Goal: Information Seeking & Learning: Learn about a topic

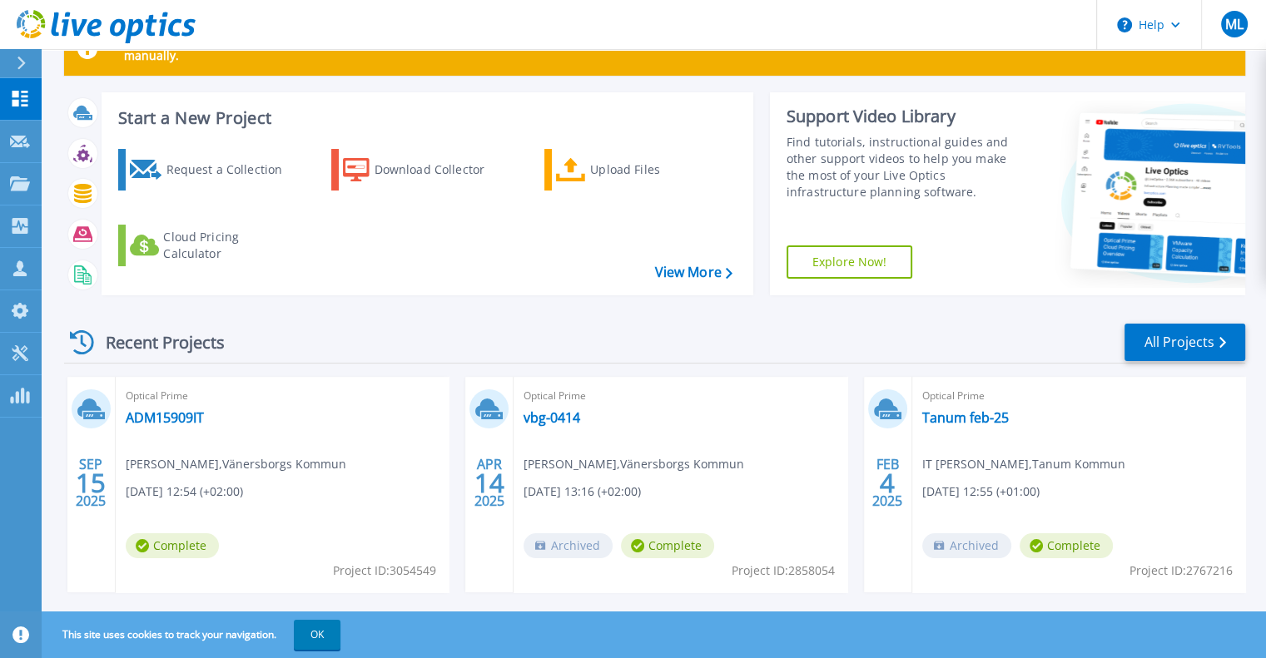
scroll to position [83, 0]
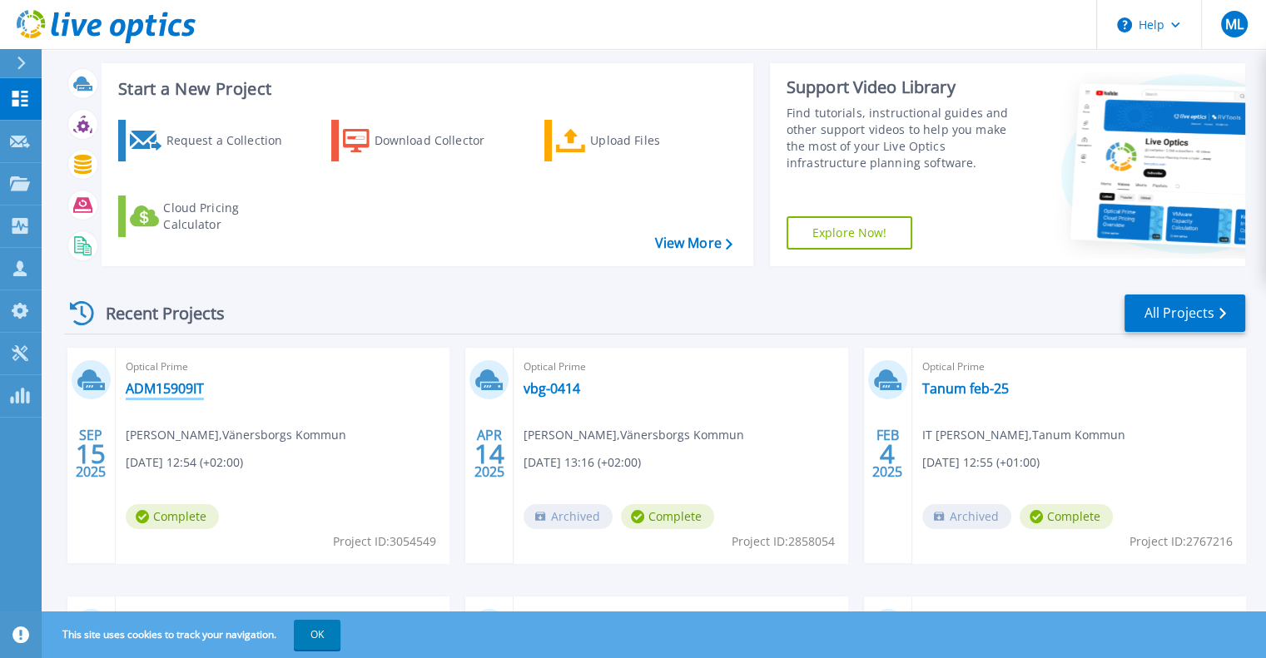
click at [138, 387] on link "ADM15909IT" at bounding box center [165, 388] width 78 height 17
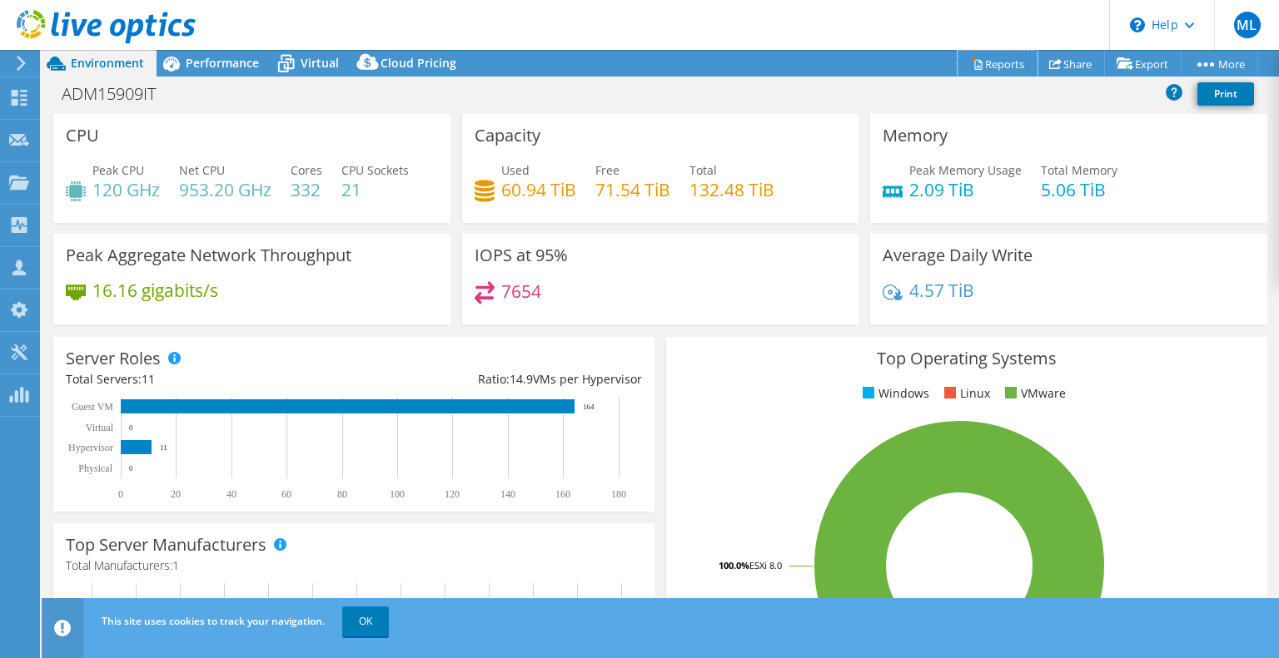
click at [992, 59] on link "Reports" at bounding box center [997, 64] width 80 height 26
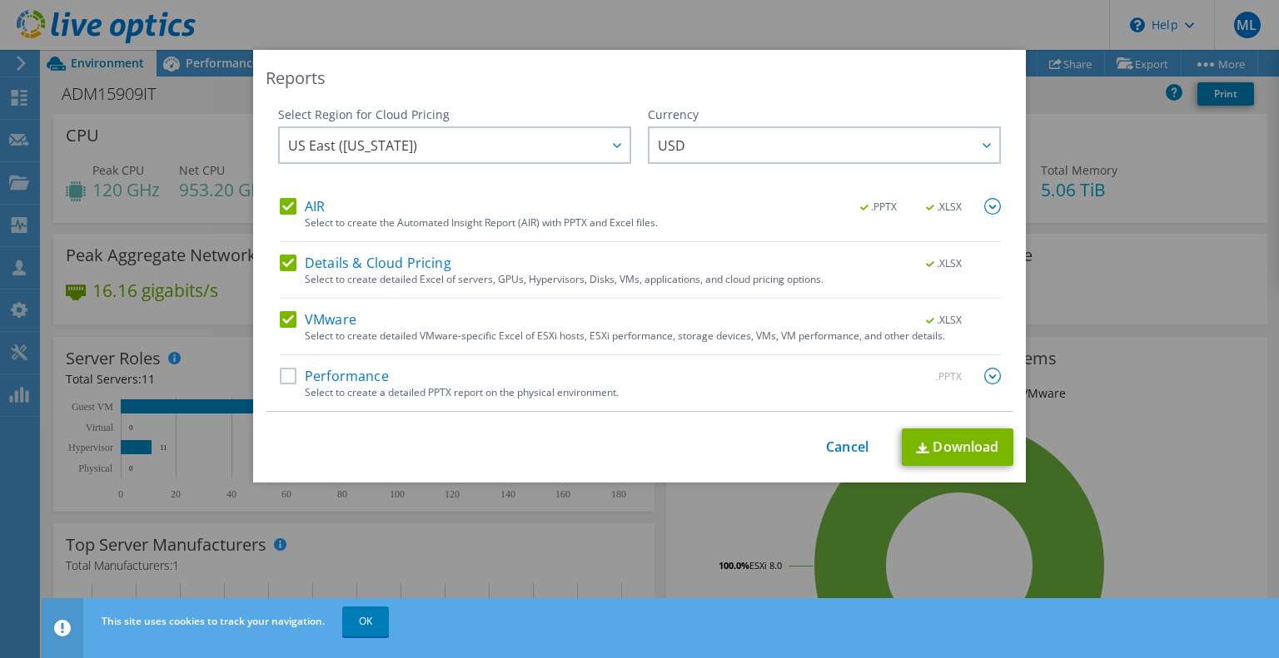
click at [847, 456] on div "This process may take a while, please wait... Cancel Download" at bounding box center [639, 447] width 747 height 37
click at [826, 447] on link "Cancel" at bounding box center [847, 447] width 42 height 16
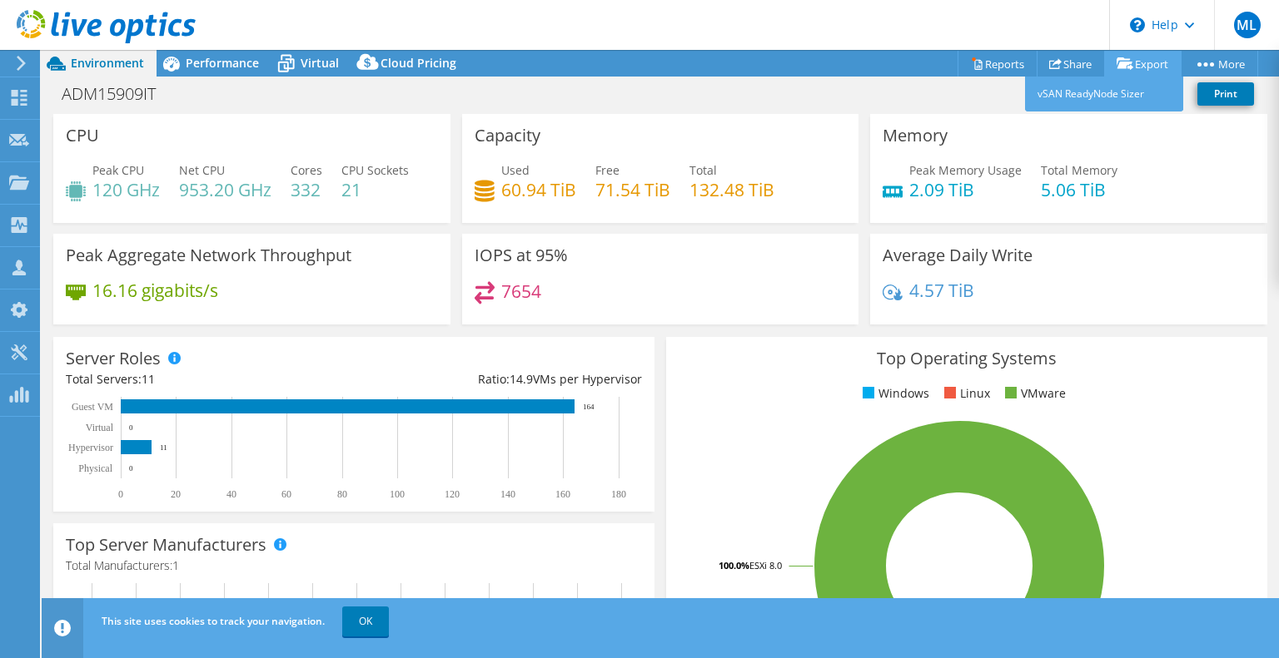
click at [1135, 62] on link "Export" at bounding box center [1142, 64] width 77 height 26
click at [1134, 66] on link "Export" at bounding box center [1142, 64] width 77 height 26
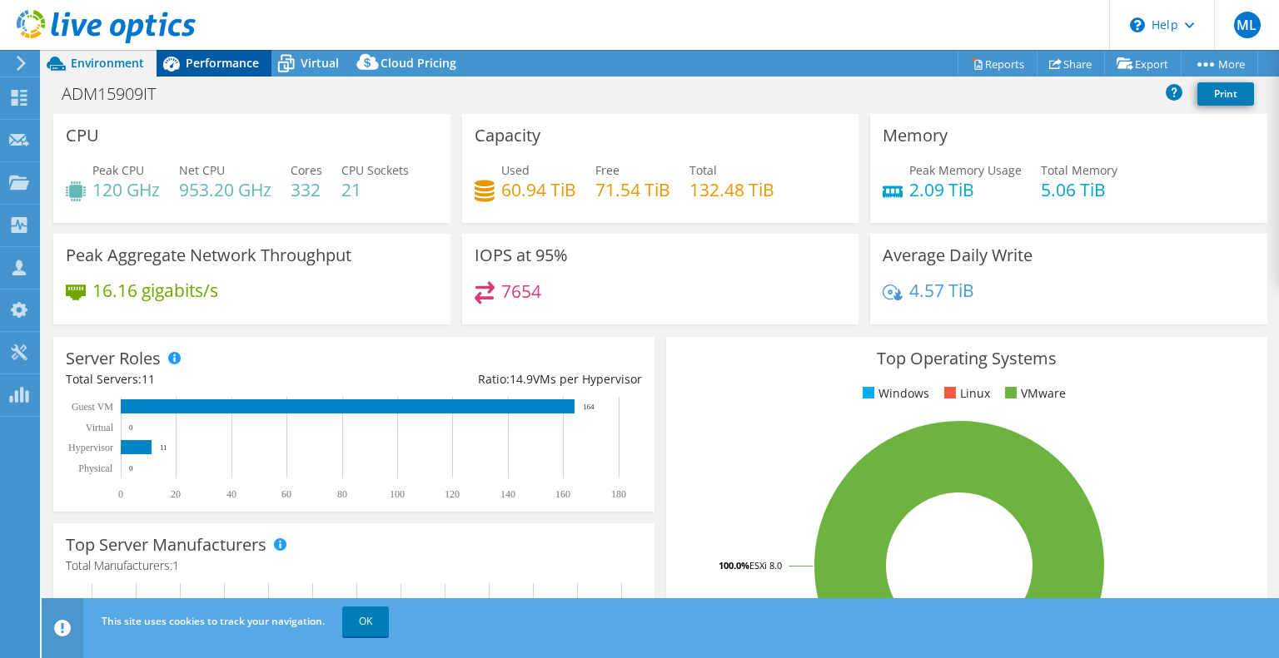
click at [211, 58] on span "Performance" at bounding box center [222, 63] width 73 height 16
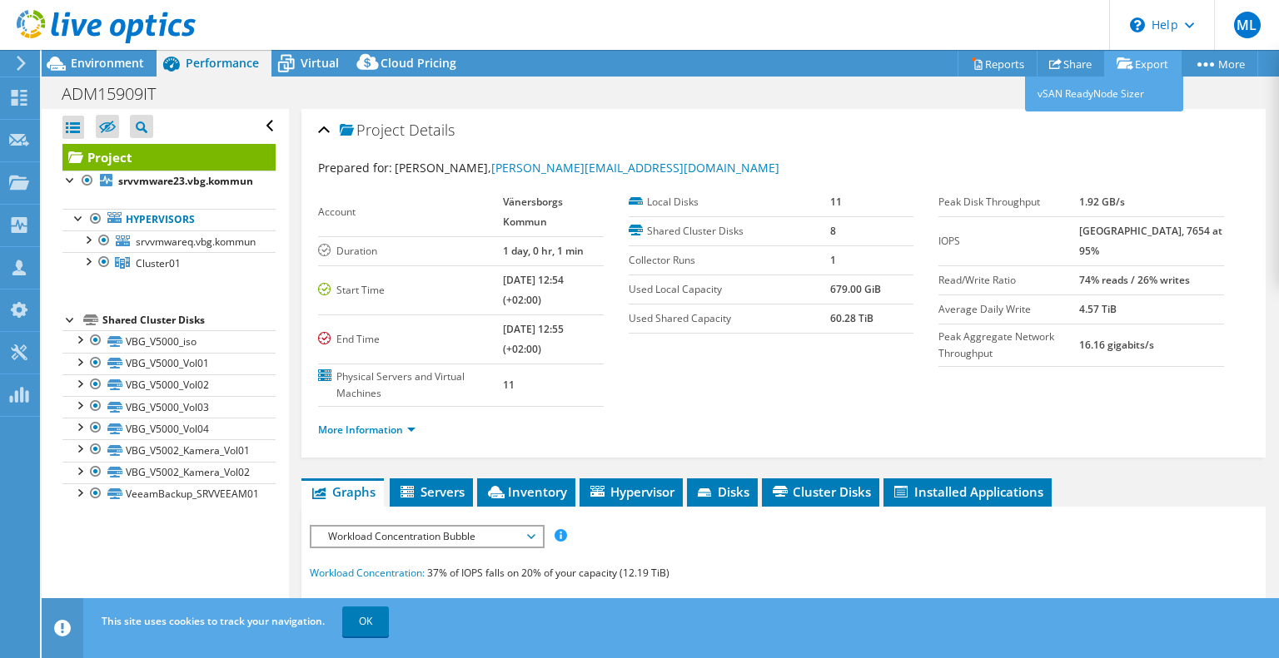
click at [1133, 66] on link "Export" at bounding box center [1142, 64] width 77 height 26
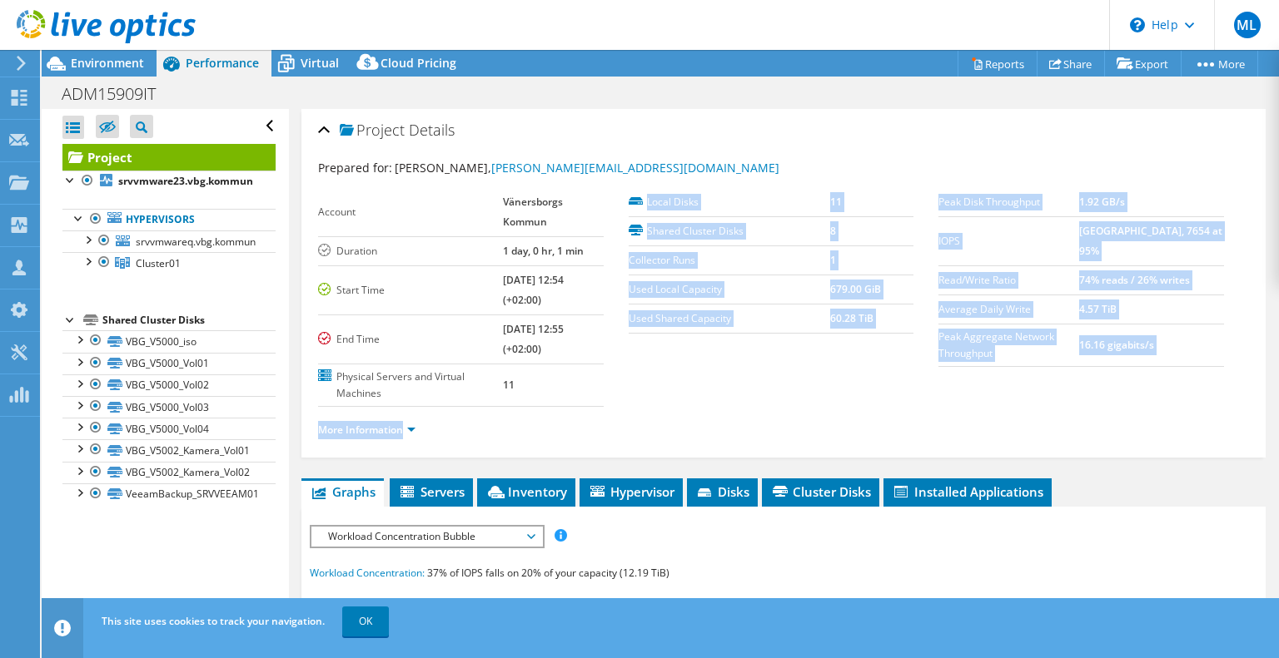
drag, startPoint x: 913, startPoint y: 185, endPoint x: 928, endPoint y: 196, distance: 19.0
click at [928, 196] on section "Prepared for: Daniel wejnermark, daniel.wejnermark@vanersborg.se Account Väners…" at bounding box center [783, 306] width 931 height 295
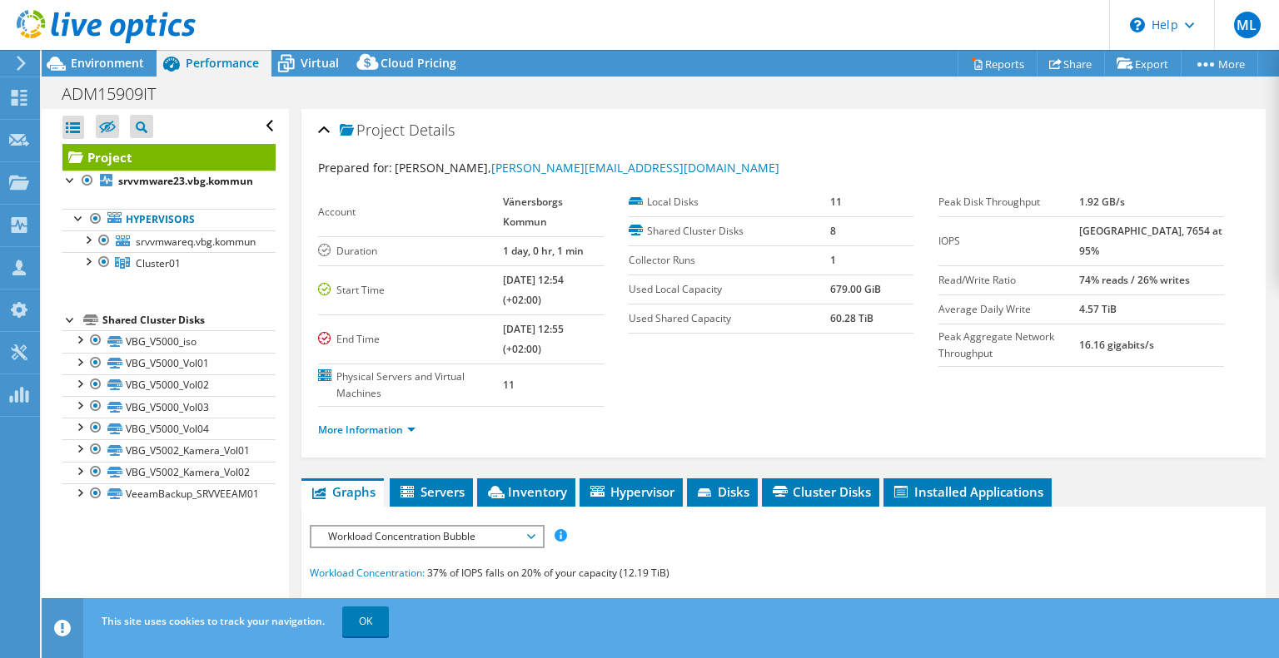
click at [903, 171] on div "Prepared for: Daniel wejnermark, daniel.wejnermark@vanersborg.se" at bounding box center [783, 168] width 931 height 19
drag, startPoint x: 931, startPoint y: 198, endPoint x: 1143, endPoint y: 205, distance: 212.4
click at [1143, 205] on tr "Peak Disk Throughput 1.92 GB/s" at bounding box center [1081, 202] width 286 height 29
copy tr "Peak Disk Throughput 1.92 GB/s"
click at [359, 423] on link "More Information" at bounding box center [366, 430] width 97 height 14
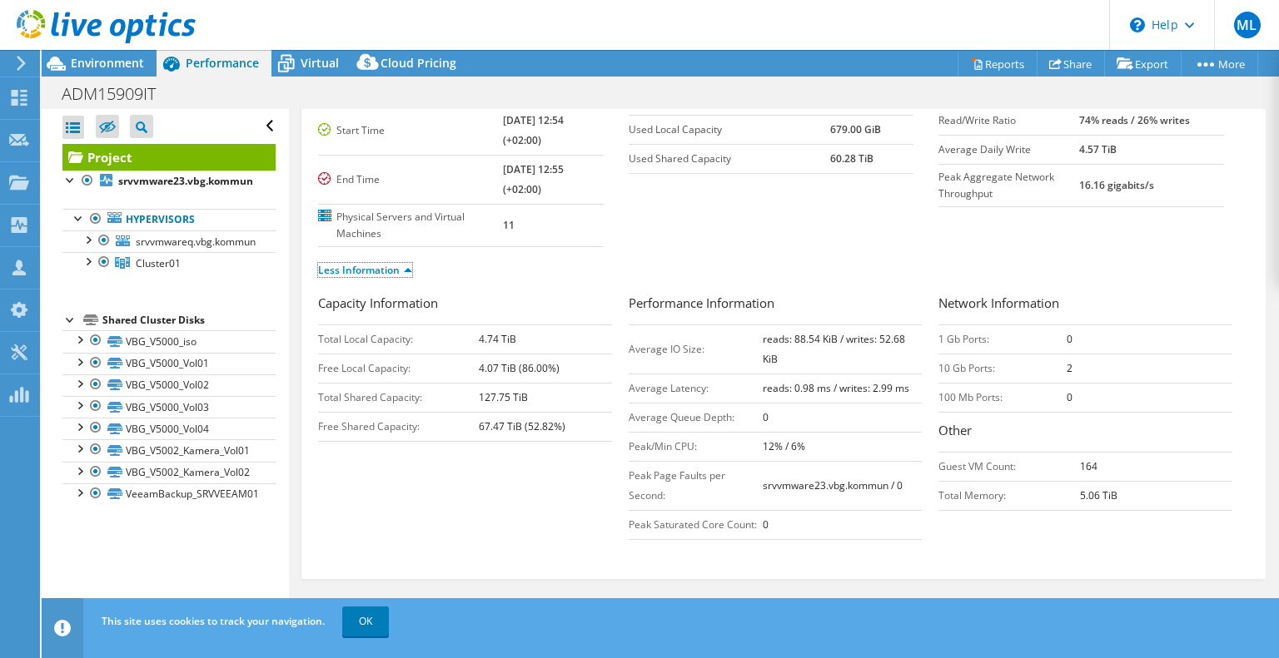
scroll to position [166, 0]
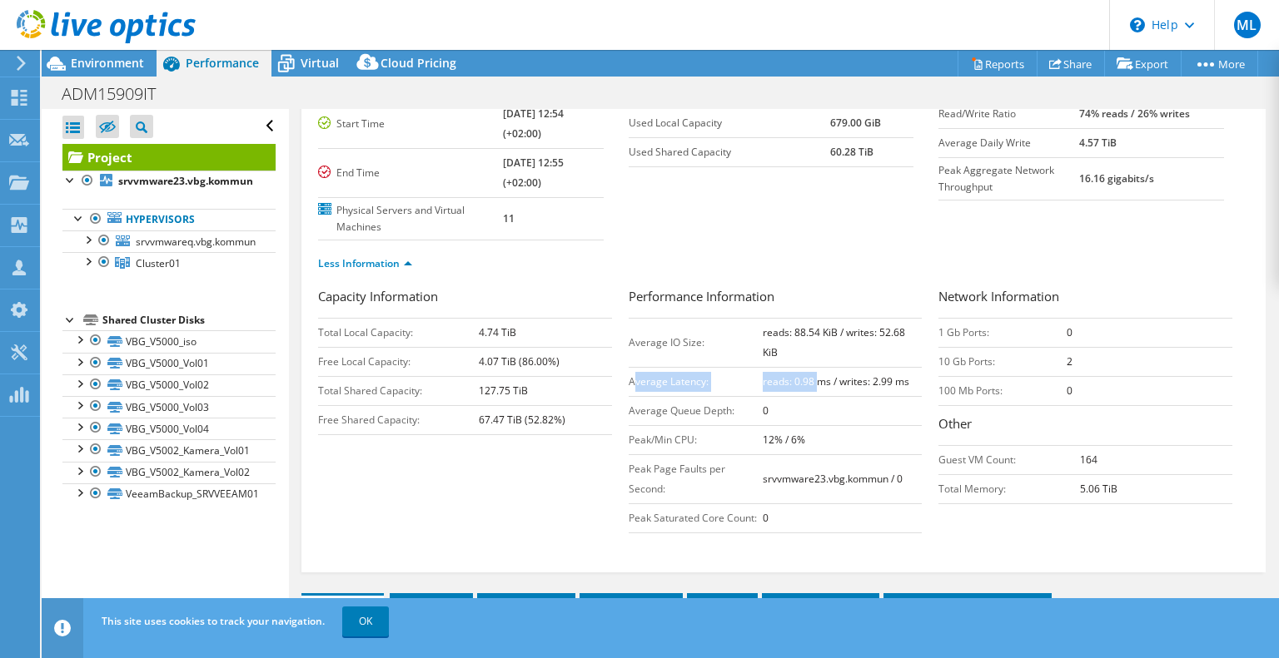
drag, startPoint x: 628, startPoint y: 355, endPoint x: 802, endPoint y: 353, distance: 174.0
click at [807, 367] on tr "Average Latency: reads: 0.98 ms / writes: 2.99 ms" at bounding box center [775, 381] width 294 height 29
click at [613, 362] on div "Capacity Information Total Local Capacity: 4.74 TiB Free Local Capacity: 4.07 T…" at bounding box center [473, 361] width 310 height 148
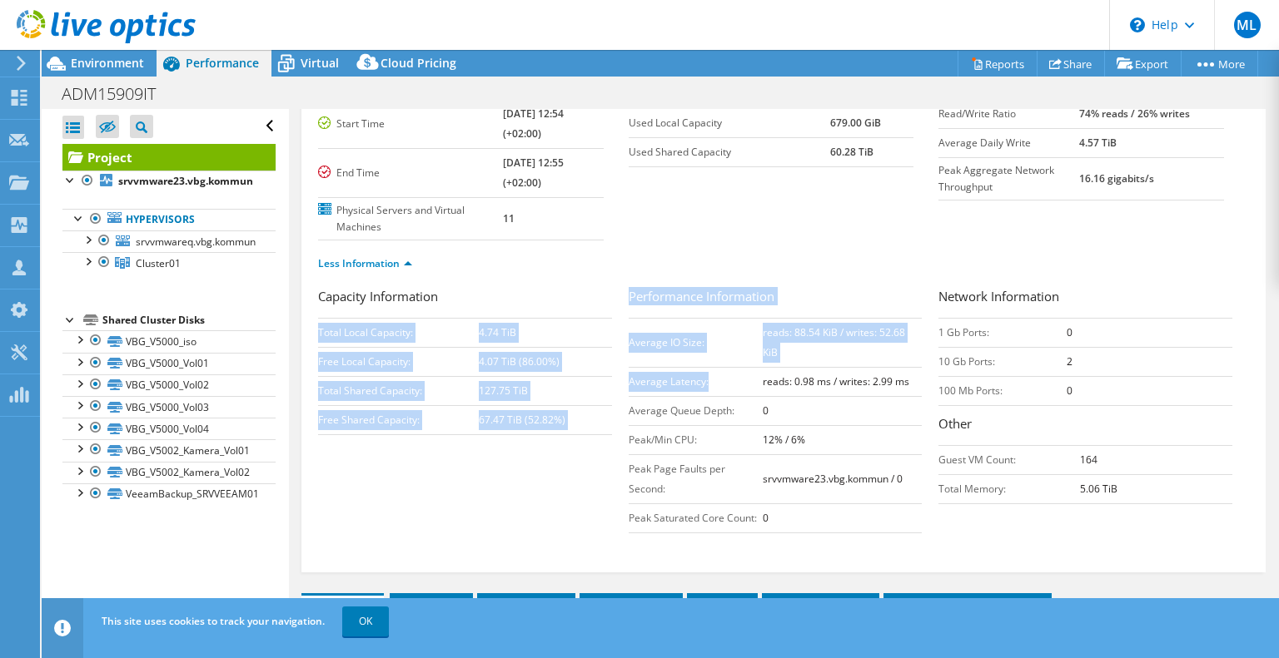
drag, startPoint x: 618, startPoint y: 355, endPoint x: 752, endPoint y: 352, distance: 134.9
click at [752, 352] on div "Capacity Information Total Local Capacity: 4.74 TiB Free Local Capacity: 4.07 T…" at bounding box center [783, 414] width 931 height 255
click at [752, 367] on td "Average Latency:" at bounding box center [695, 381] width 134 height 29
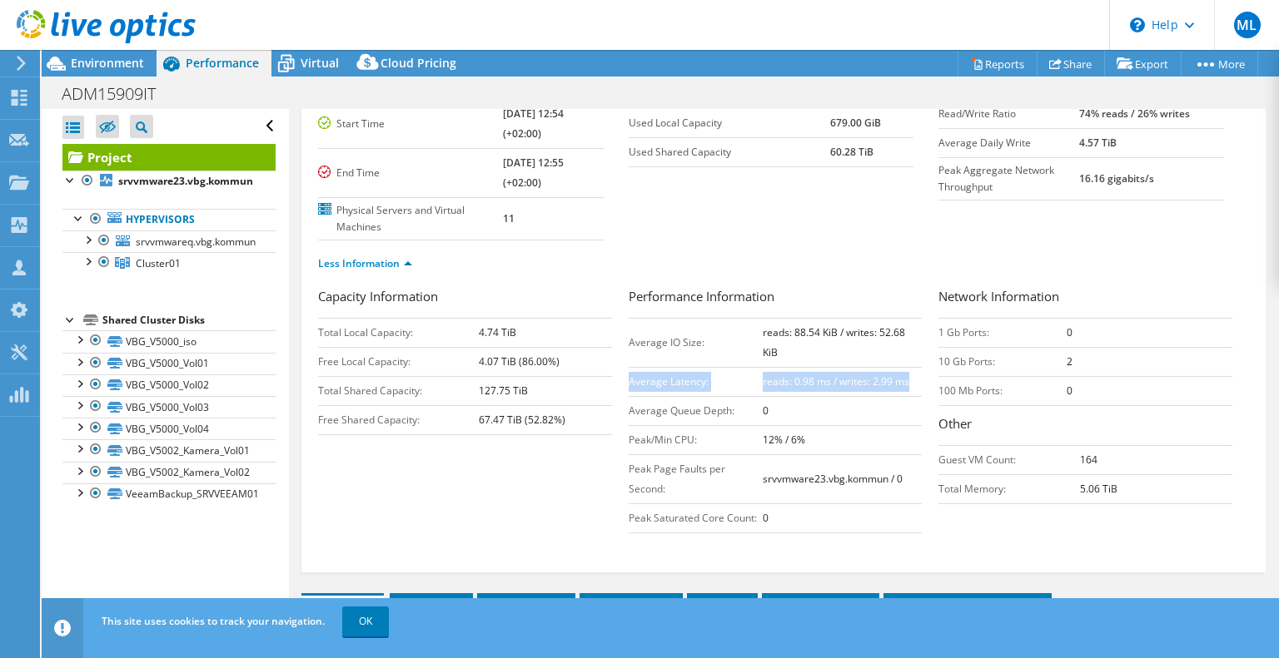
drag, startPoint x: 626, startPoint y: 360, endPoint x: 906, endPoint y: 354, distance: 279.7
click at [906, 367] on tr "Average Latency: reads: 0.98 ms / writes: 2.99 ms" at bounding box center [775, 381] width 294 height 29
copy tr "Average Latency: reads: 0.98 ms / writes: 2.99 ms"
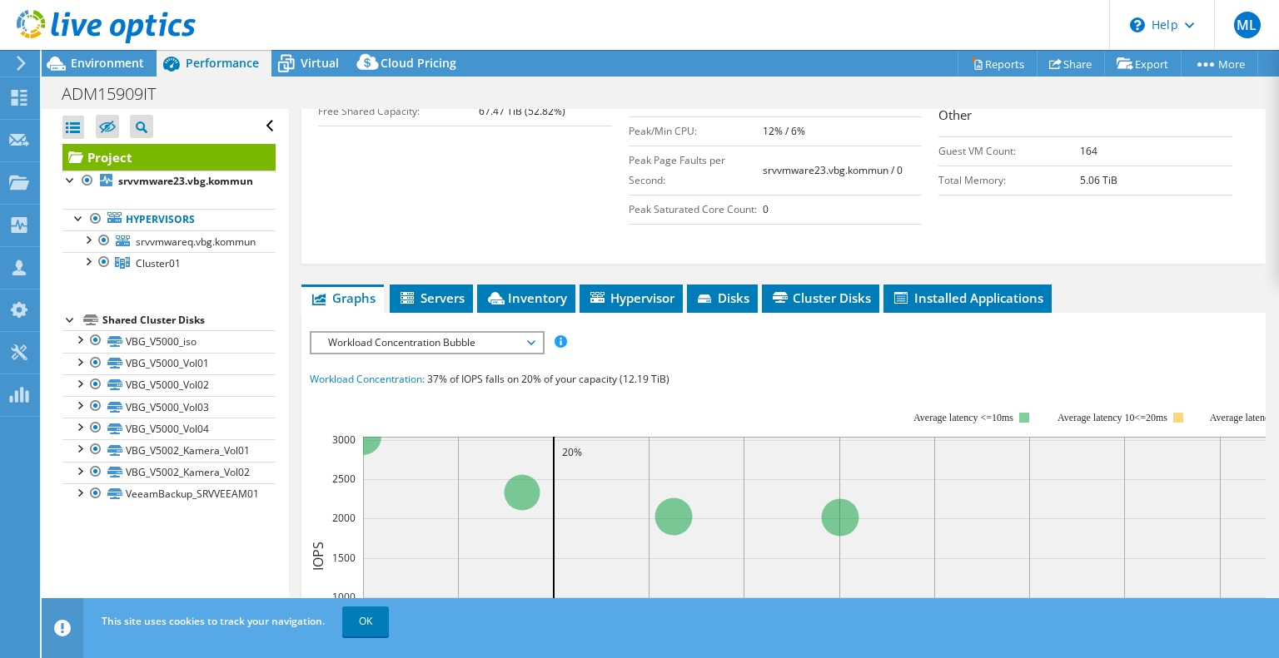
scroll to position [666, 0]
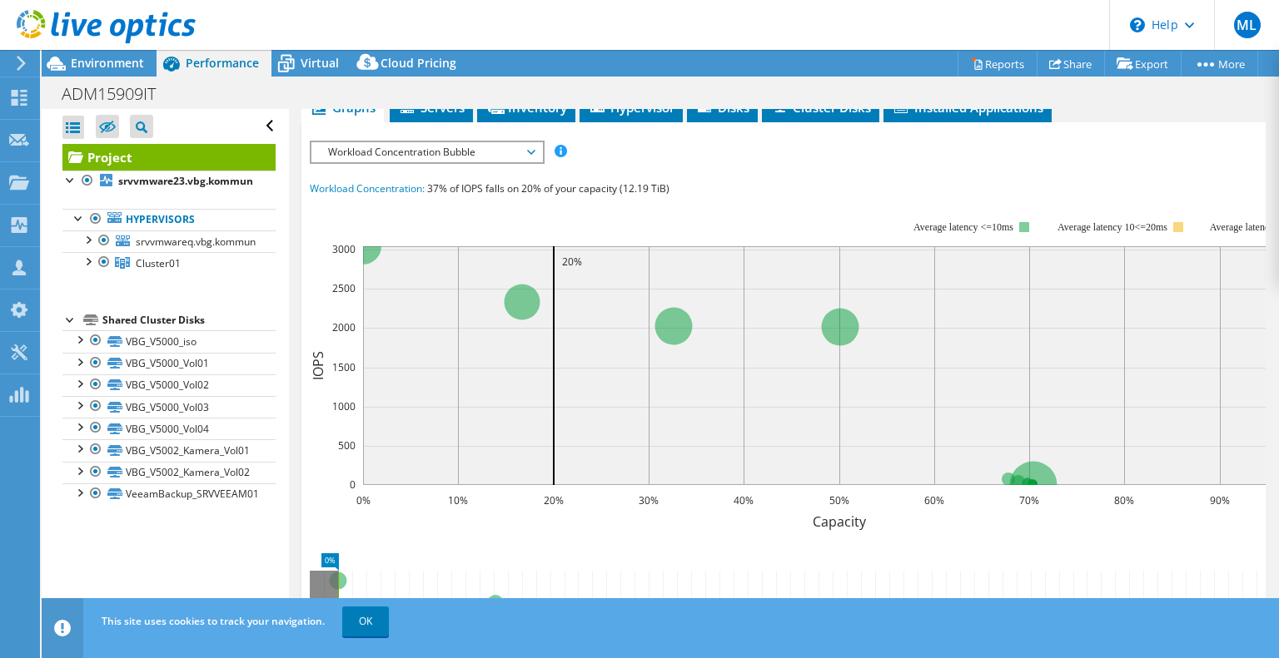
click at [415, 142] on span "Workload Concentration Bubble" at bounding box center [427, 152] width 214 height 20
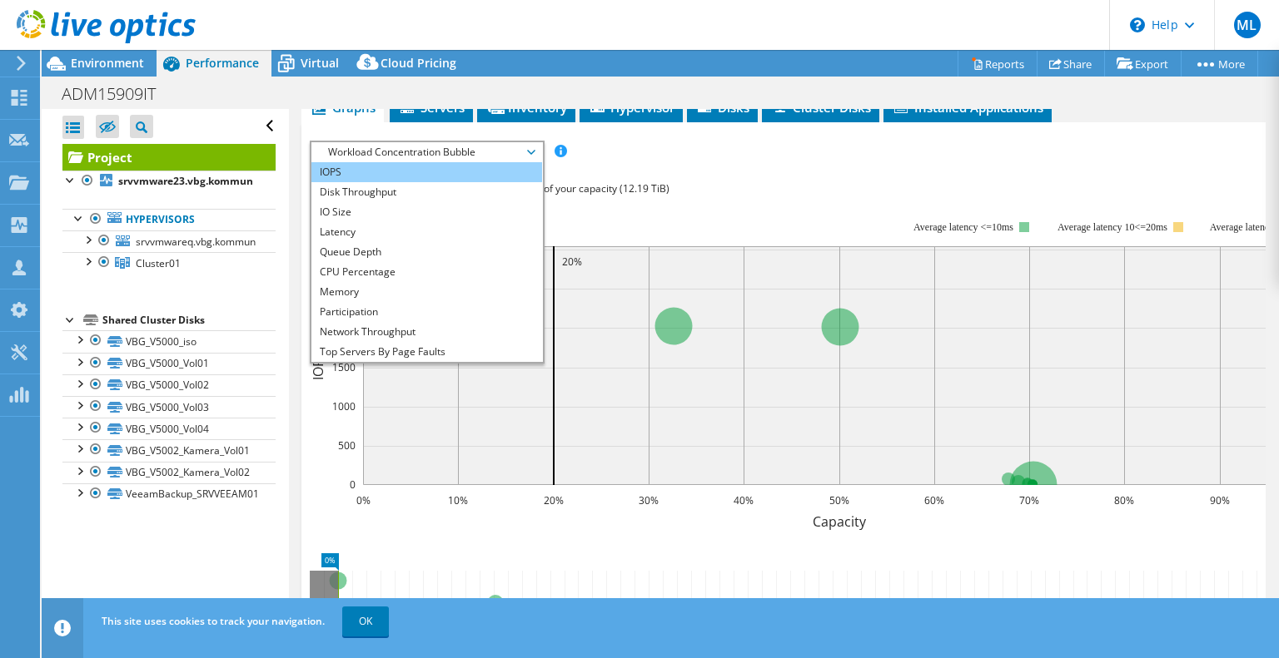
click at [385, 162] on li "IOPS" at bounding box center [426, 172] width 231 height 20
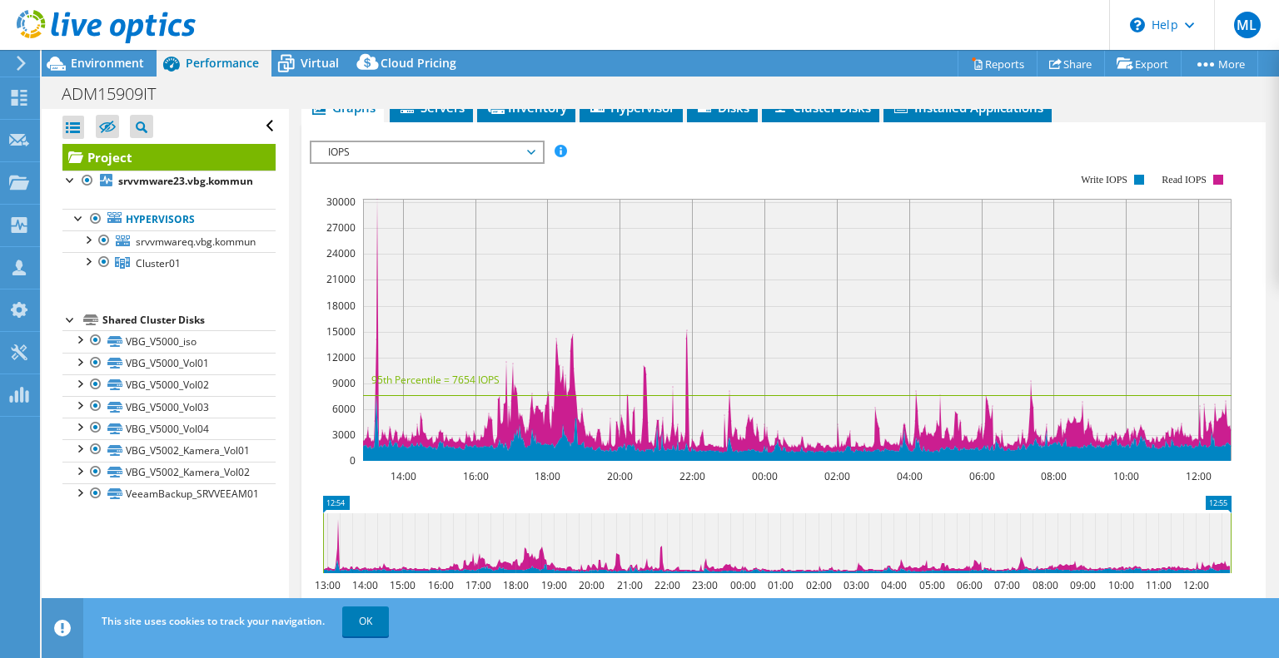
click at [417, 142] on span "IOPS" at bounding box center [427, 152] width 214 height 20
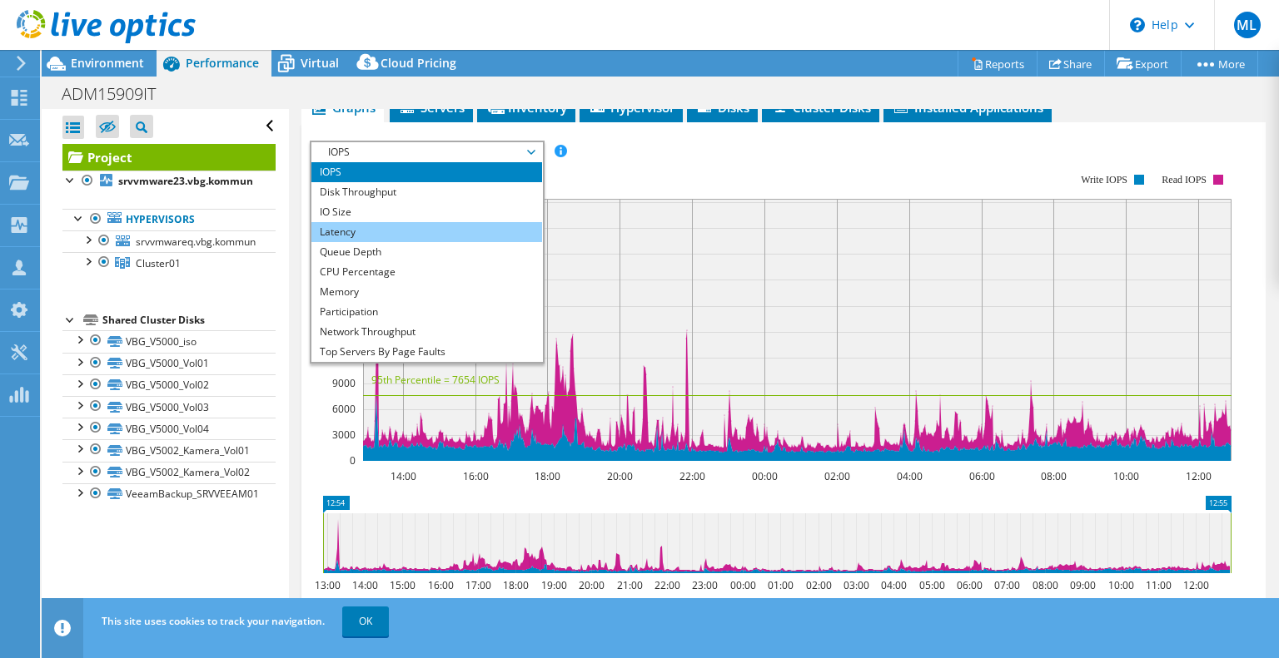
click at [393, 222] on li "Latency" at bounding box center [426, 232] width 231 height 20
